Goal: Contribute content: Add original content to the website for others to see

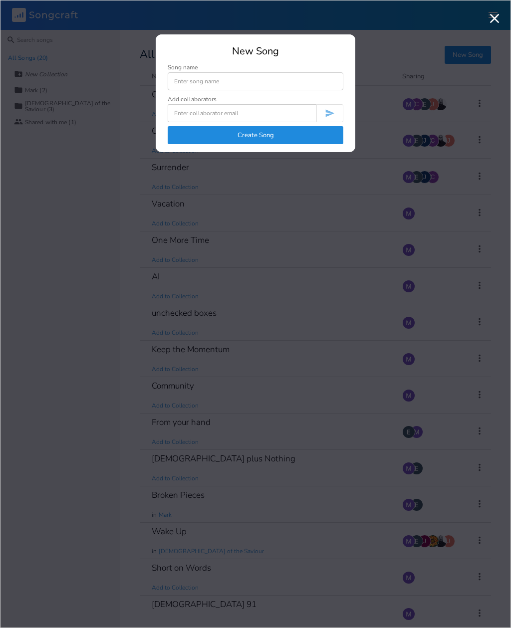
click at [231, 79] on input at bounding box center [256, 81] width 176 height 18
type input "Belong to you"
click at [269, 114] on input at bounding box center [242, 113] width 149 height 18
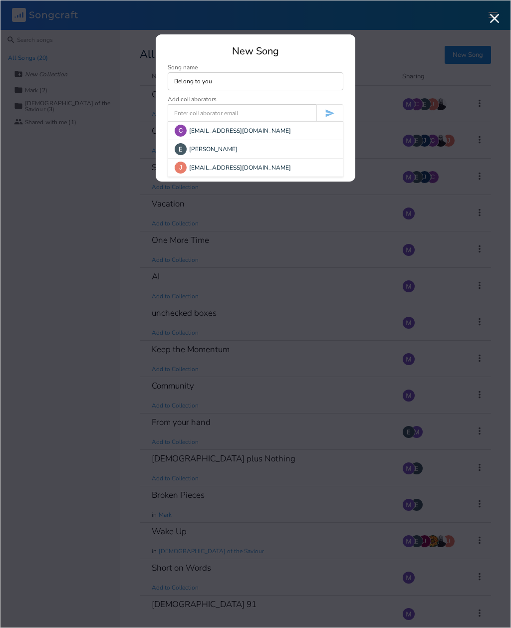
click at [244, 130] on div "C [EMAIL_ADDRESS][DOMAIN_NAME]" at bounding box center [255, 131] width 175 height 18
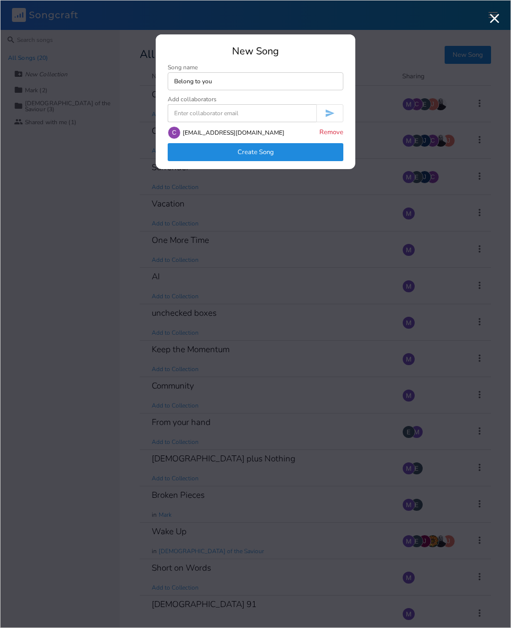
click at [272, 109] on input at bounding box center [242, 113] width 149 height 18
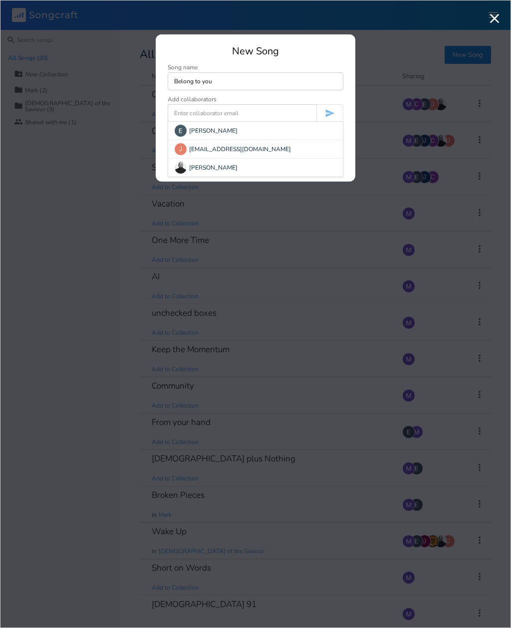
click at [232, 129] on div "[PERSON_NAME]" at bounding box center [255, 131] width 175 height 18
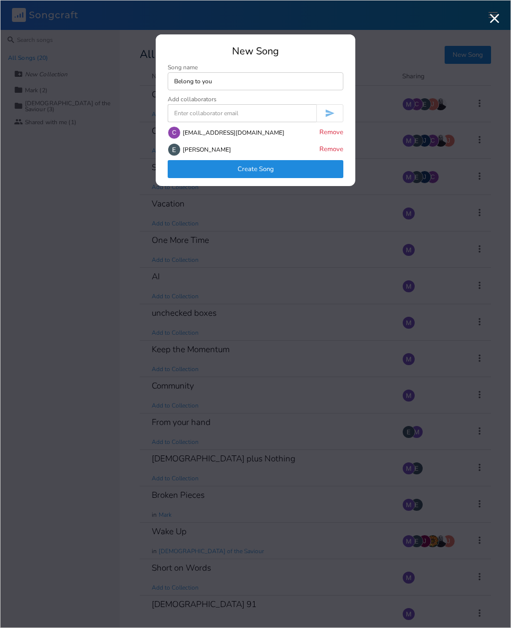
click at [262, 172] on button "Create Song" at bounding box center [256, 169] width 176 height 18
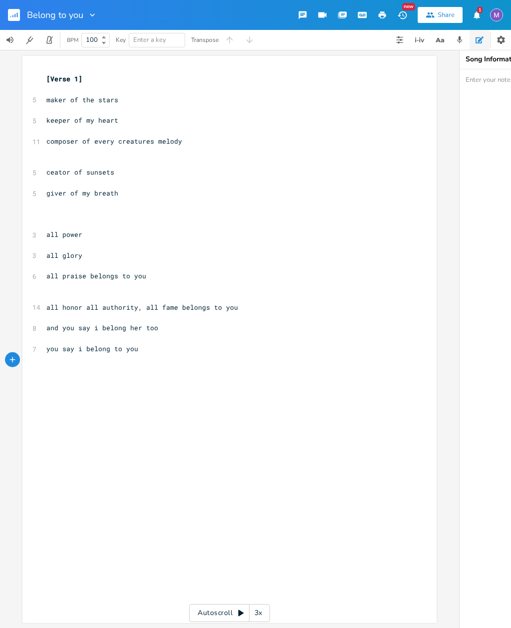
click at [61, 84] on pre "​" at bounding box center [224, 89] width 360 height 10
click at [59, 94] on li "C" at bounding box center [62, 99] width 30 height 10
click at [63, 114] on li "F" at bounding box center [62, 119] width 30 height 10
click at [92, 134] on li "C" at bounding box center [93, 139] width 30 height 10
click at [175, 134] on li "G" at bounding box center [167, 139] width 30 height 10
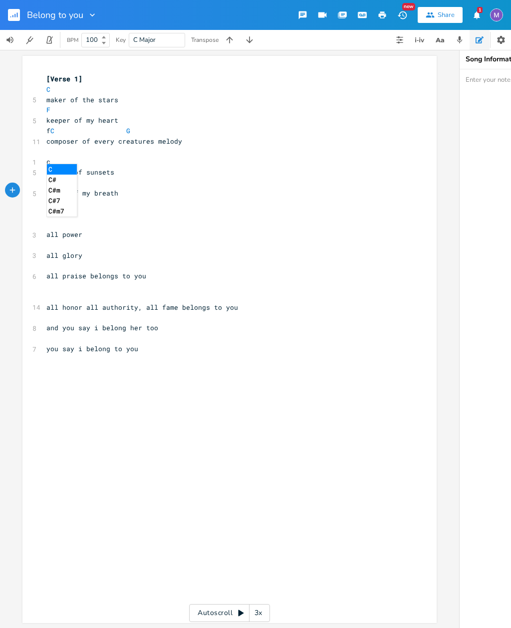
click at [68, 164] on li "C" at bounding box center [62, 169] width 30 height 10
click at [64, 184] on li "F" at bounding box center [62, 189] width 30 height 10
click at [116, 184] on li "C" at bounding box center [116, 189] width 30 height 10
click at [69, 204] on li "F" at bounding box center [65, 209] width 30 height 10
click at [126, 204] on li "C" at bounding box center [116, 209] width 30 height 10
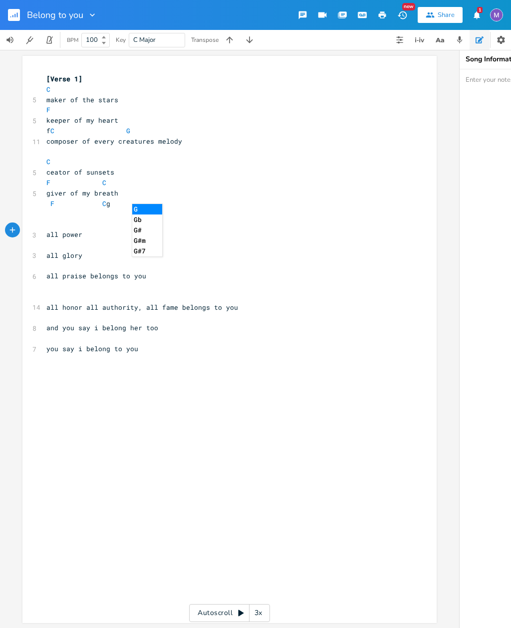
click at [148, 204] on li "G" at bounding box center [147, 209] width 30 height 10
click at [72, 244] on li "C" at bounding box center [65, 249] width 30 height 10
click at [71, 224] on li "F" at bounding box center [65, 229] width 30 height 10
click at [65, 264] on li "F" at bounding box center [65, 269] width 30 height 10
click at [60, 294] on li "C" at bounding box center [62, 299] width 30 height 10
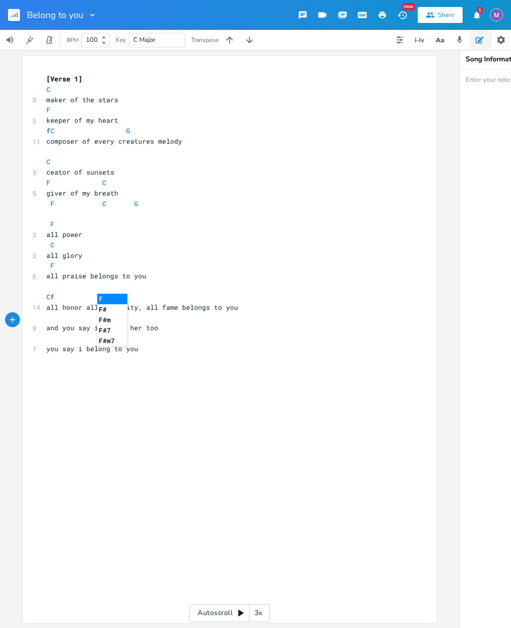
click at [108, 294] on li "F" at bounding box center [112, 299] width 30 height 10
click at [176, 294] on li "C" at bounding box center [171, 299] width 30 height 10
click at [167, 314] on li "C" at bounding box center [163, 319] width 30 height 10
click at [78, 314] on li "F" at bounding box center [81, 319] width 30 height 10
click at [64, 334] on li "C" at bounding box center [65, 339] width 30 height 10
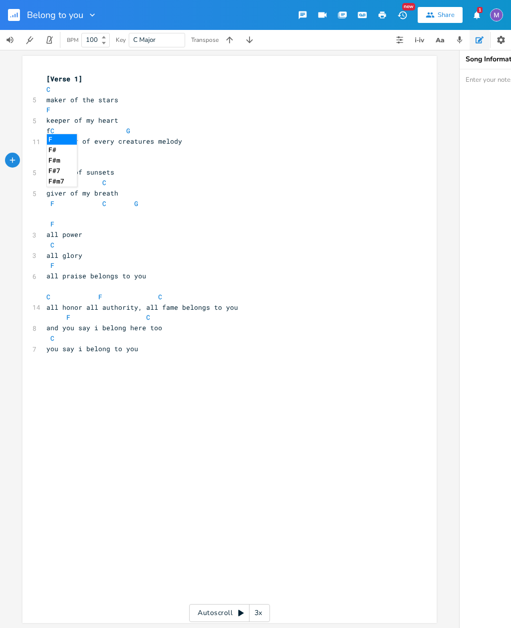
click at [67, 134] on li "F" at bounding box center [62, 139] width 30 height 10
copy span "F C G"
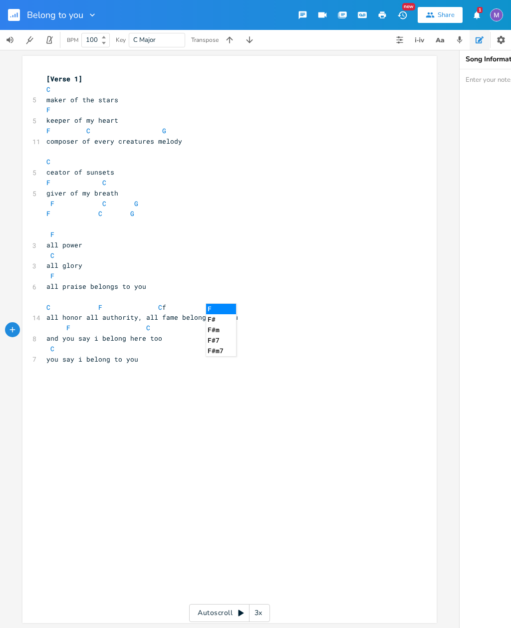
click at [224, 304] on li "F" at bounding box center [221, 309] width 30 height 10
click at [127, 333] on pre "and you say i belong here too" at bounding box center [224, 338] width 360 height 10
click at [133, 344] on li "F" at bounding box center [132, 349] width 30 height 10
click at [66, 344] on li "F" at bounding box center [65, 349] width 30 height 10
click at [125, 344] on li "C" at bounding box center [124, 349] width 30 height 10
